Goal: Task Accomplishment & Management: Use online tool/utility

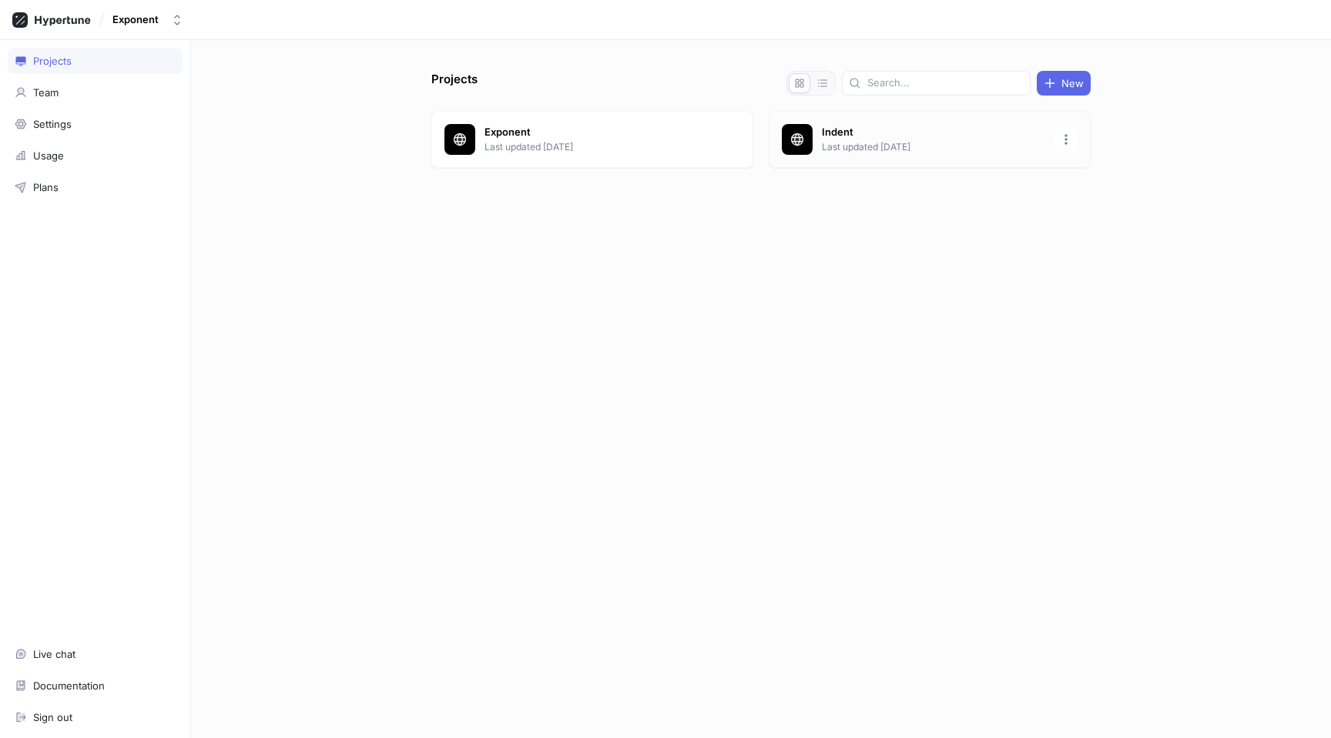
click at [811, 142] on div at bounding box center [797, 139] width 31 height 31
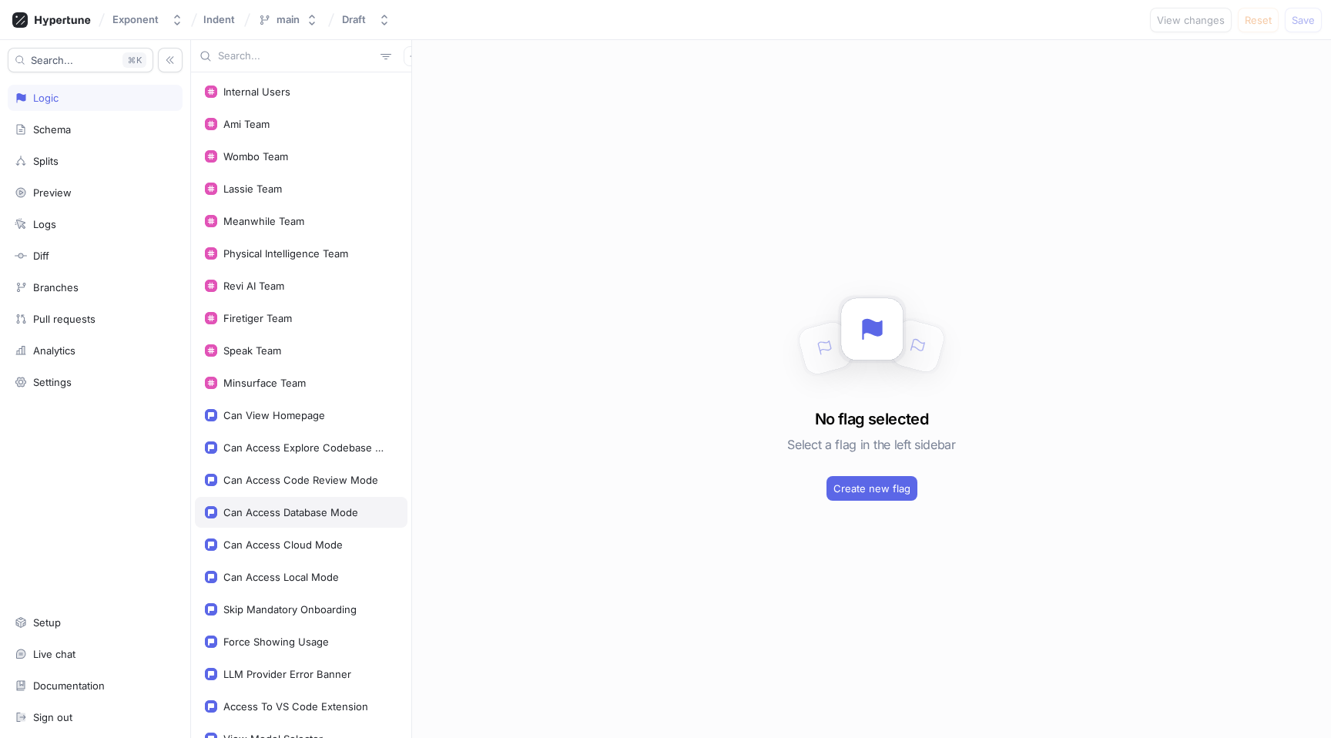
click at [283, 507] on div "Can Access Database Mode" at bounding box center [290, 512] width 135 height 12
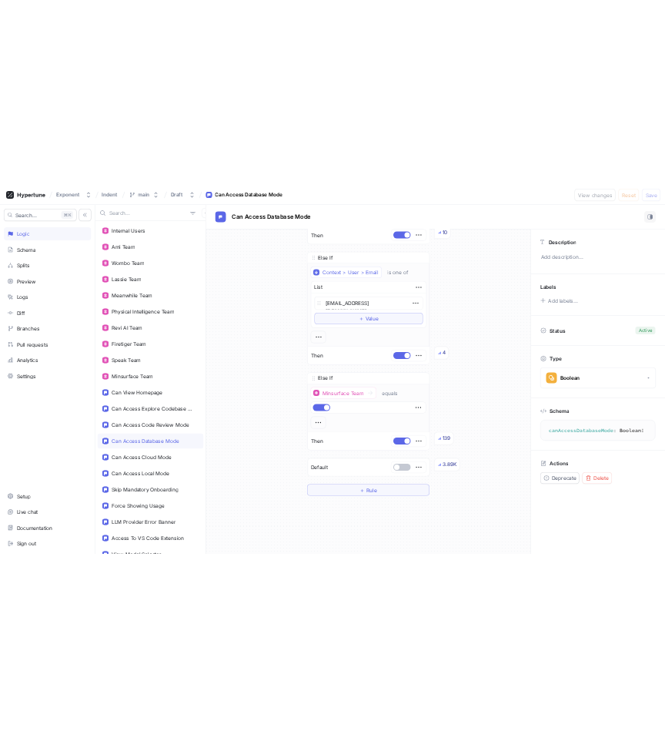
scroll to position [482, 0]
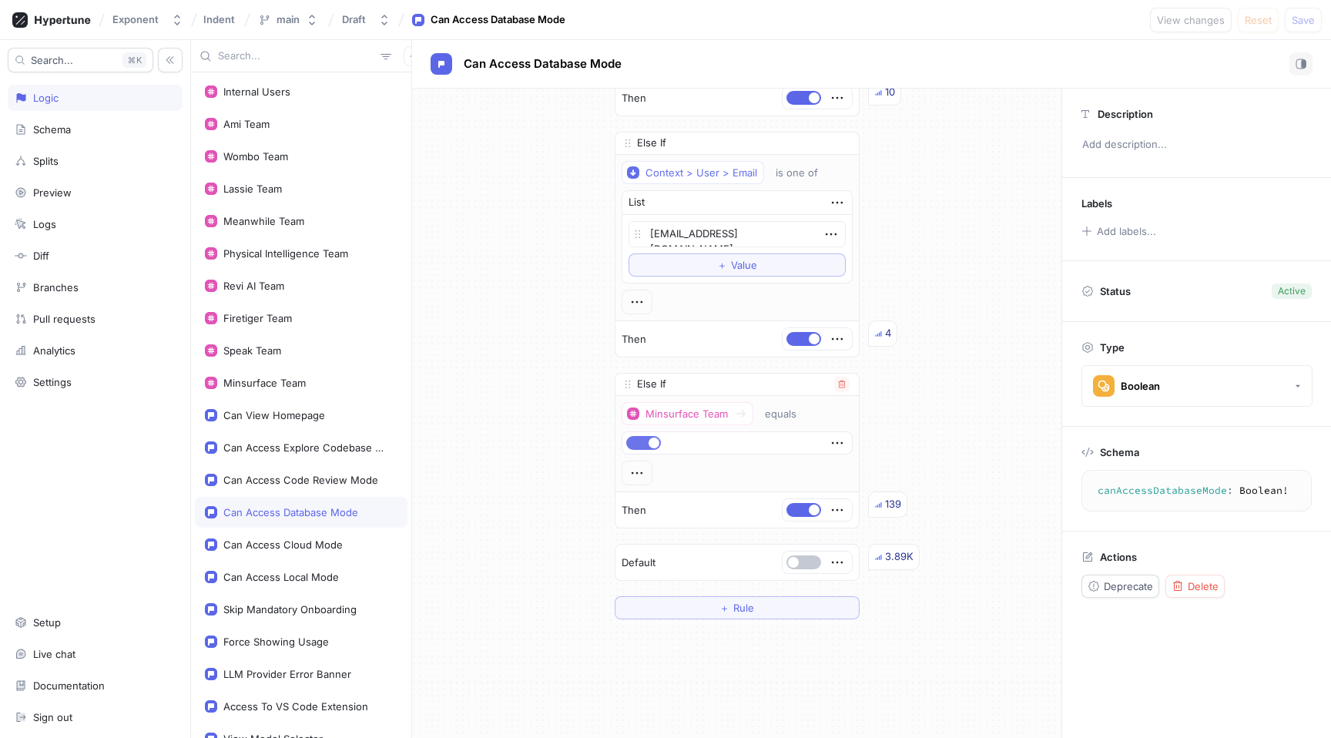
click at [649, 439] on span "button" at bounding box center [653, 442] width 11 height 11
click at [1307, 15] on span "Save" at bounding box center [1303, 19] width 23 height 9
type textarea "x"
